Goal: Information Seeking & Learning: Find specific fact

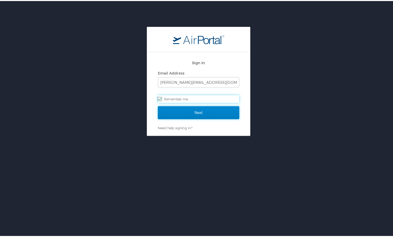
click at [178, 109] on input "Next" at bounding box center [198, 111] width 81 height 13
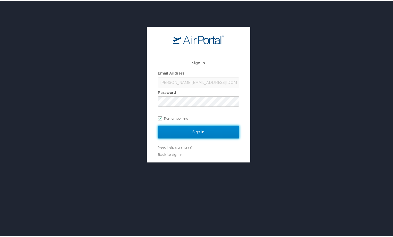
click at [191, 129] on input "Sign In" at bounding box center [198, 130] width 81 height 13
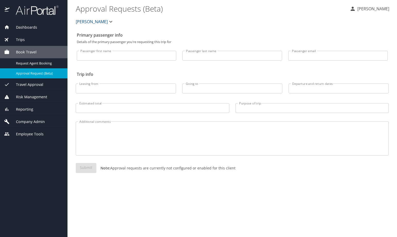
click at [39, 132] on span "Employee Tools" at bounding box center [27, 134] width 34 height 6
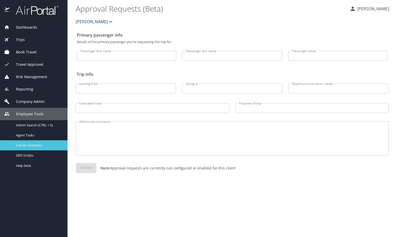
click at [33, 146] on span "Carrier Contracts" at bounding box center [38, 145] width 45 height 5
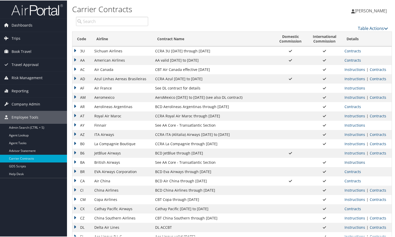
click at [351, 161] on link "Instructions" at bounding box center [354, 161] width 21 height 5
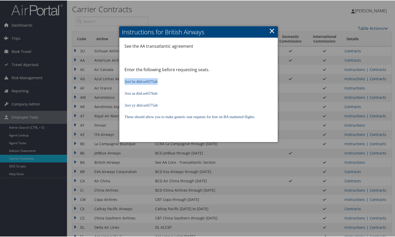
drag, startPoint x: 160, startPoint y: 81, endPoint x: 125, endPoint y: 82, distance: 35.0
click at [125, 82] on p "3osi ba dtid.us6575ab" at bounding box center [198, 80] width 148 height 7
copy span "3osi ba dtid.us6575ab"
click at [270, 30] on link "×" at bounding box center [272, 30] width 6 height 10
